Goal: Task Accomplishment & Management: Manage account settings

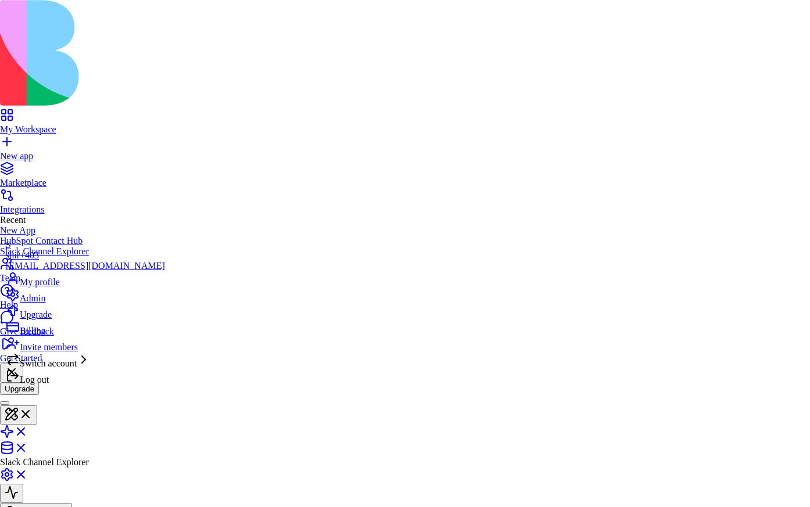
click at [45, 303] on span "Admin" at bounding box center [33, 298] width 26 height 10
click at [214, 152] on html "**********" at bounding box center [405, 353] width 810 height 706
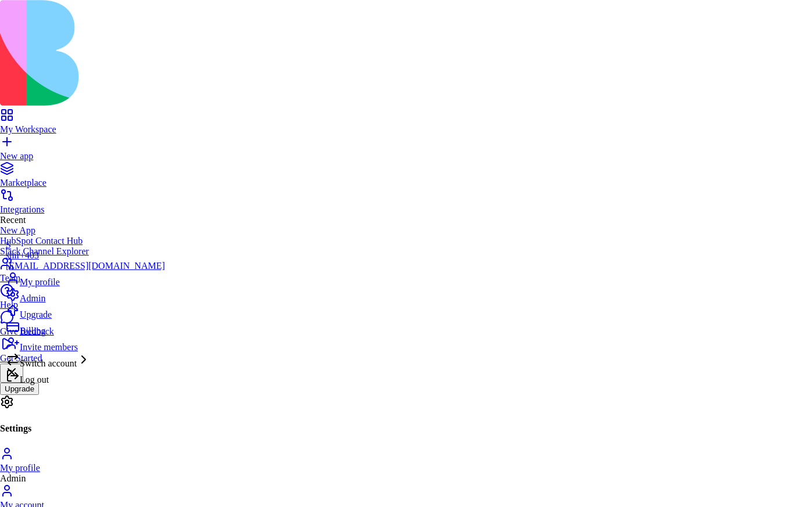
click at [44, 385] on span "Log out" at bounding box center [34, 380] width 29 height 10
